Goal: Information Seeking & Learning: Learn about a topic

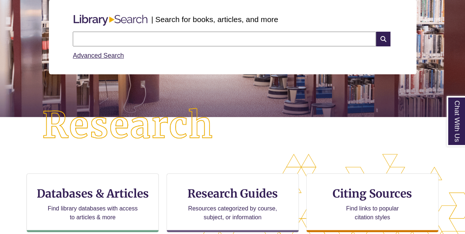
scroll to position [122, 0]
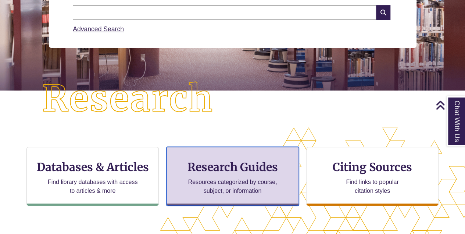
click at [211, 162] on h3 "Research Guides" at bounding box center [233, 167] width 120 height 14
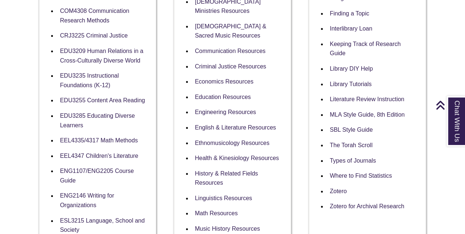
scroll to position [343, 0]
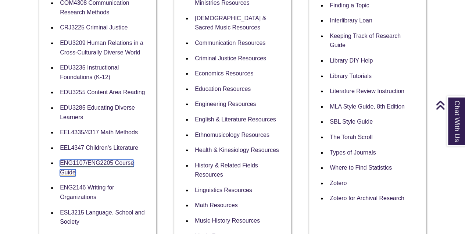
click at [108, 162] on link "ENG1107/ENG2205 Course Guide" at bounding box center [97, 168] width 74 height 17
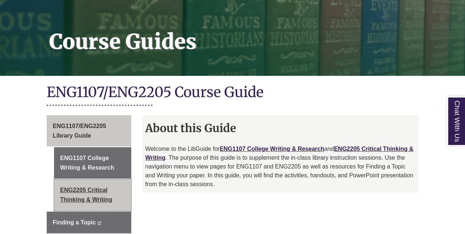
scroll to position [122, 0]
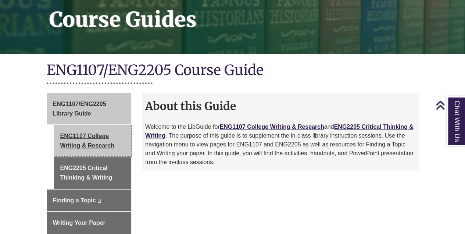
click at [113, 140] on link "ENG1107 College Writing & Research" at bounding box center [93, 140] width 78 height 31
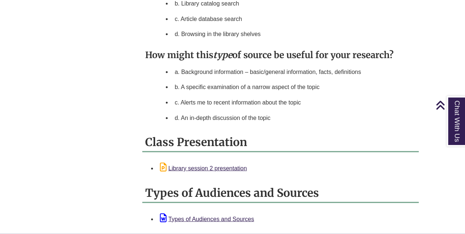
scroll to position [784, 0]
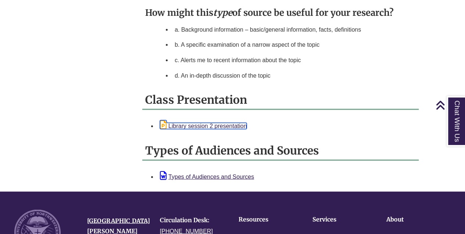
click at [193, 123] on link "Library session 2 presentation" at bounding box center [203, 126] width 87 height 6
click at [243, 123] on link "Library session 2 presentation" at bounding box center [203, 126] width 87 height 6
